Goal: Navigation & Orientation: Find specific page/section

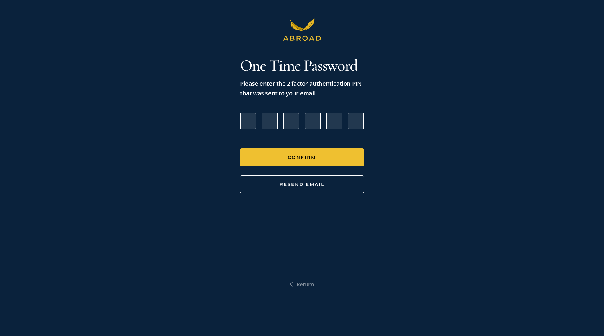
click at [254, 121] on input "Please enter verification code. Digit 1" at bounding box center [248, 121] width 16 height 16
paste input "6"
type input "4"
type input "7"
type input "3"
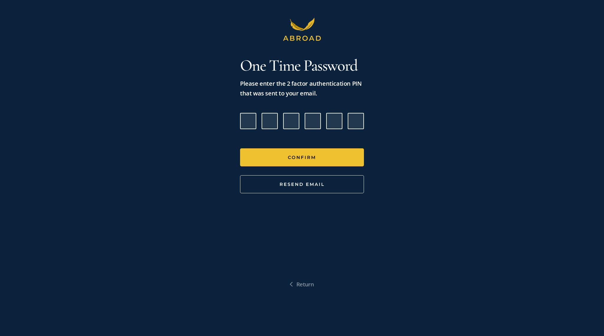
type input "0"
type input "6"
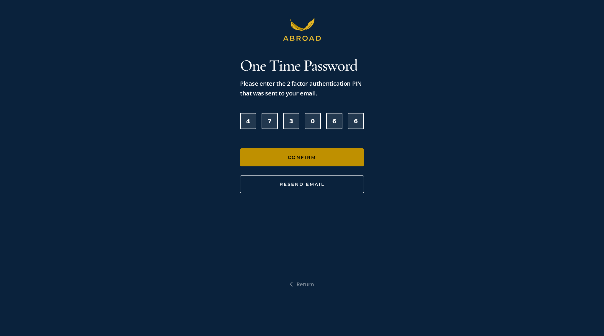
click at [269, 156] on button "Confirm" at bounding box center [302, 157] width 124 height 18
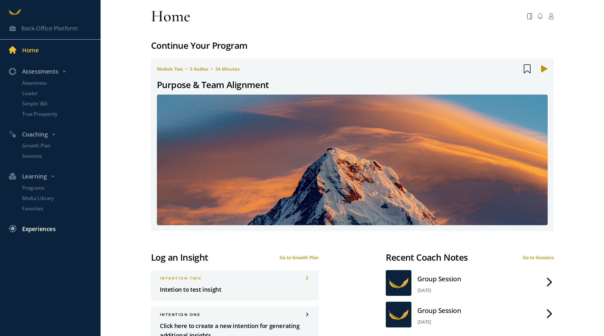
click at [34, 231] on div "Experiences" at bounding box center [39, 229] width 34 height 10
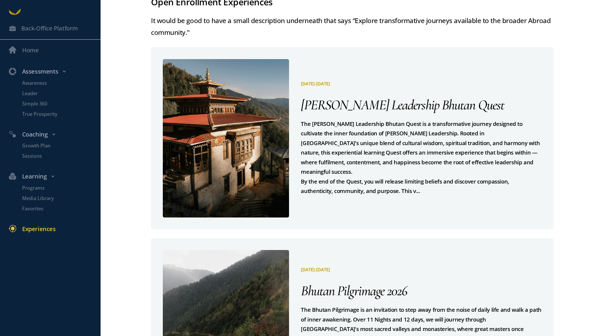
scroll to position [823, 0]
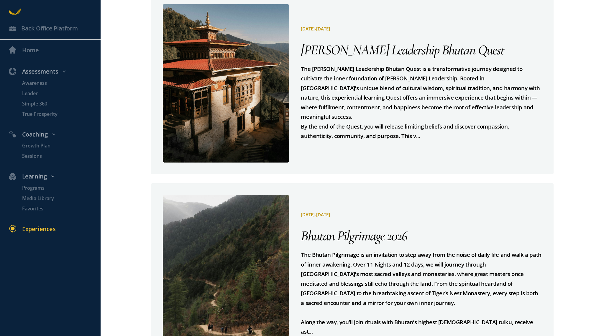
click at [282, 195] on div at bounding box center [226, 274] width 126 height 158
